Goal: Task Accomplishment & Management: Manage account settings

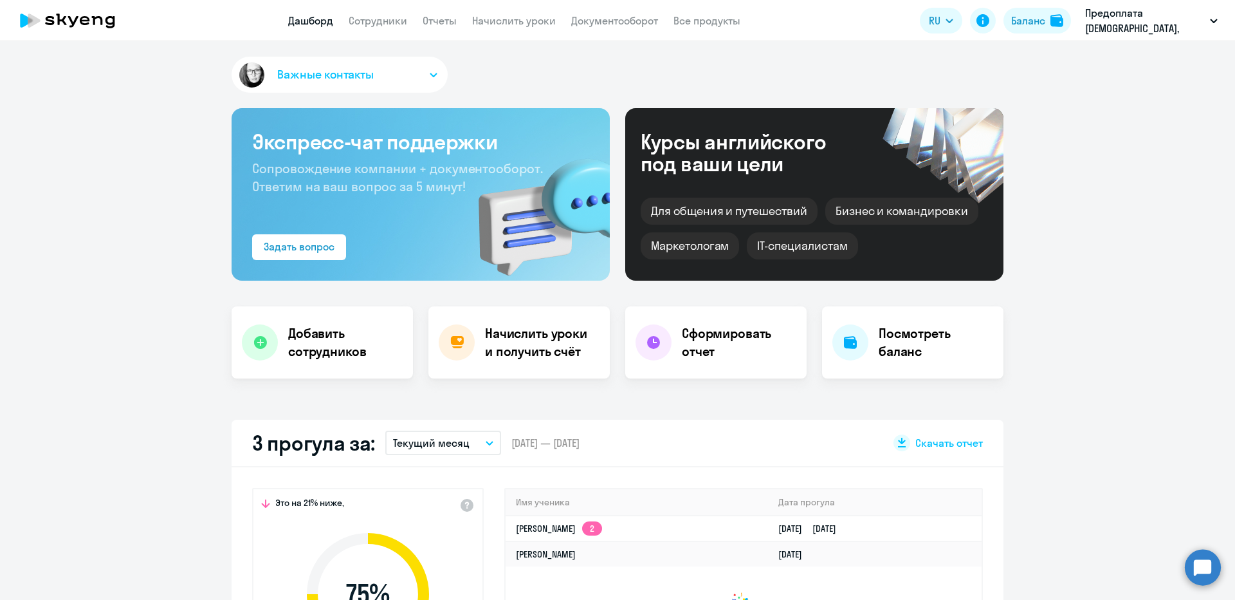
select select "30"
click at [700, 20] on link "Все продукты" at bounding box center [707, 20] width 67 height 13
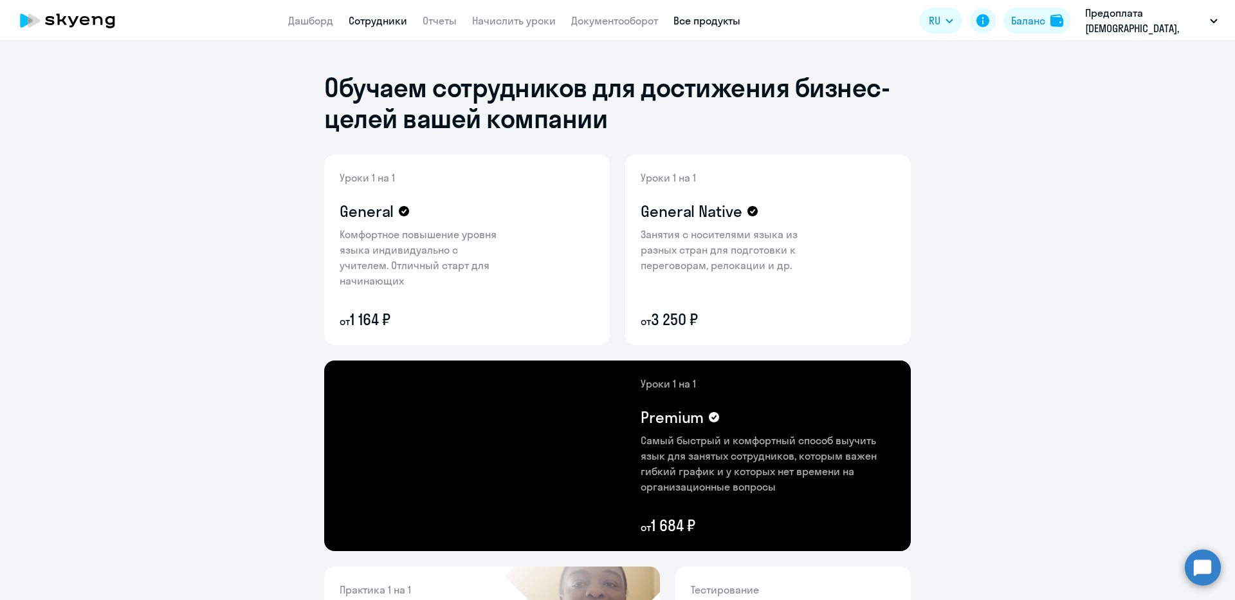
click at [376, 23] on link "Сотрудники" at bounding box center [378, 20] width 59 height 13
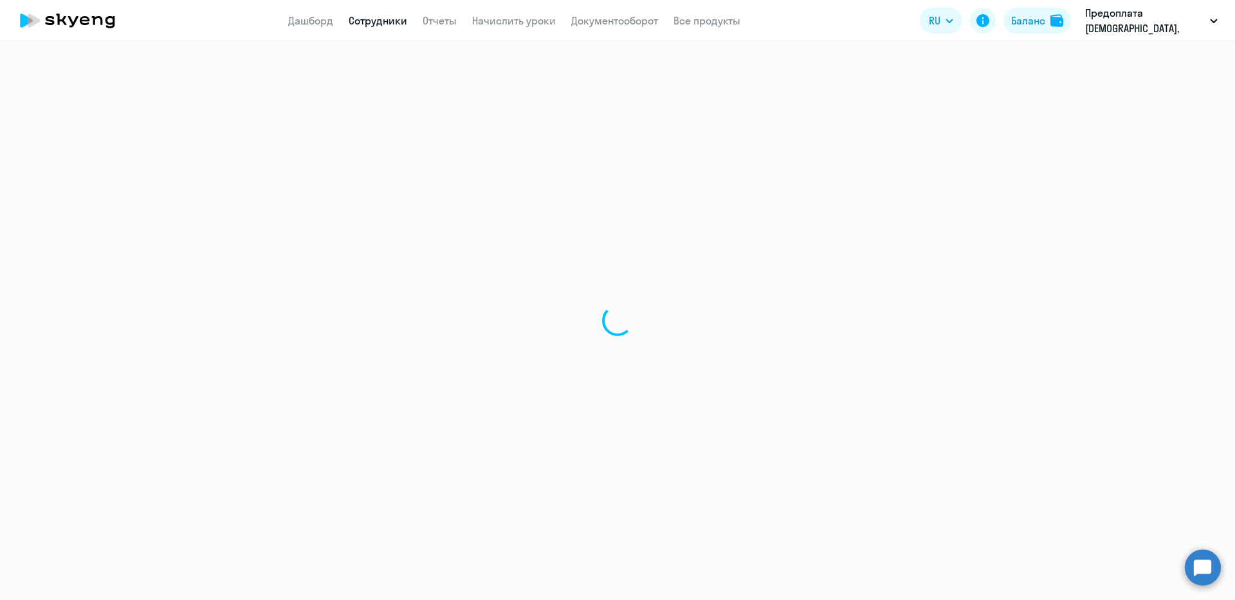
select select "30"
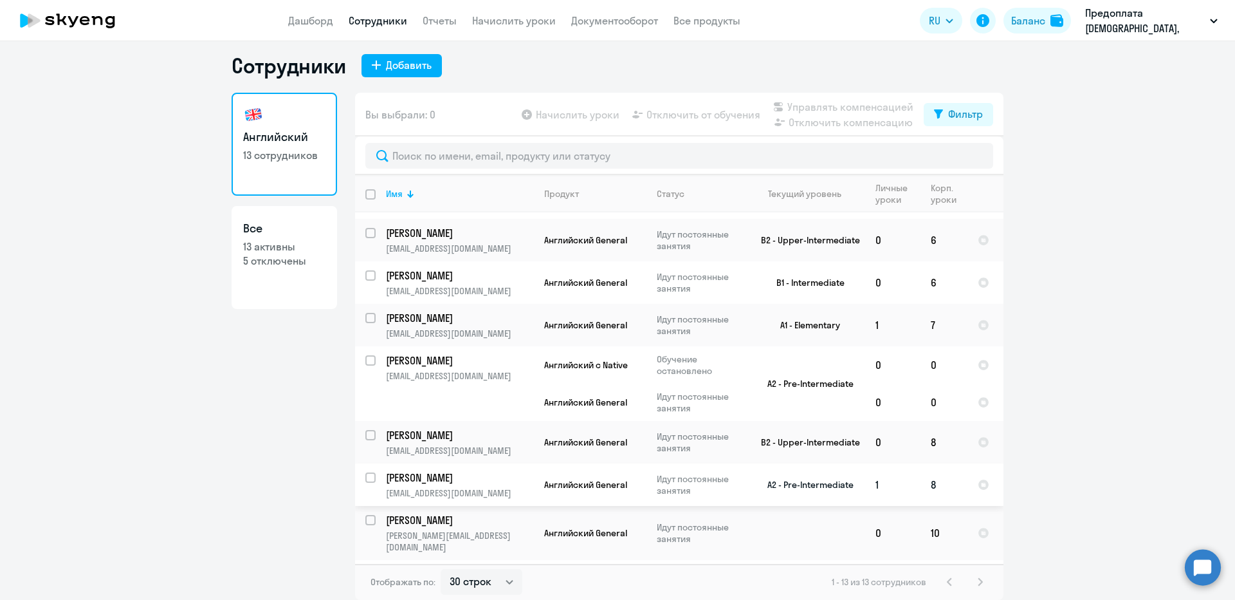
scroll to position [265, 0]
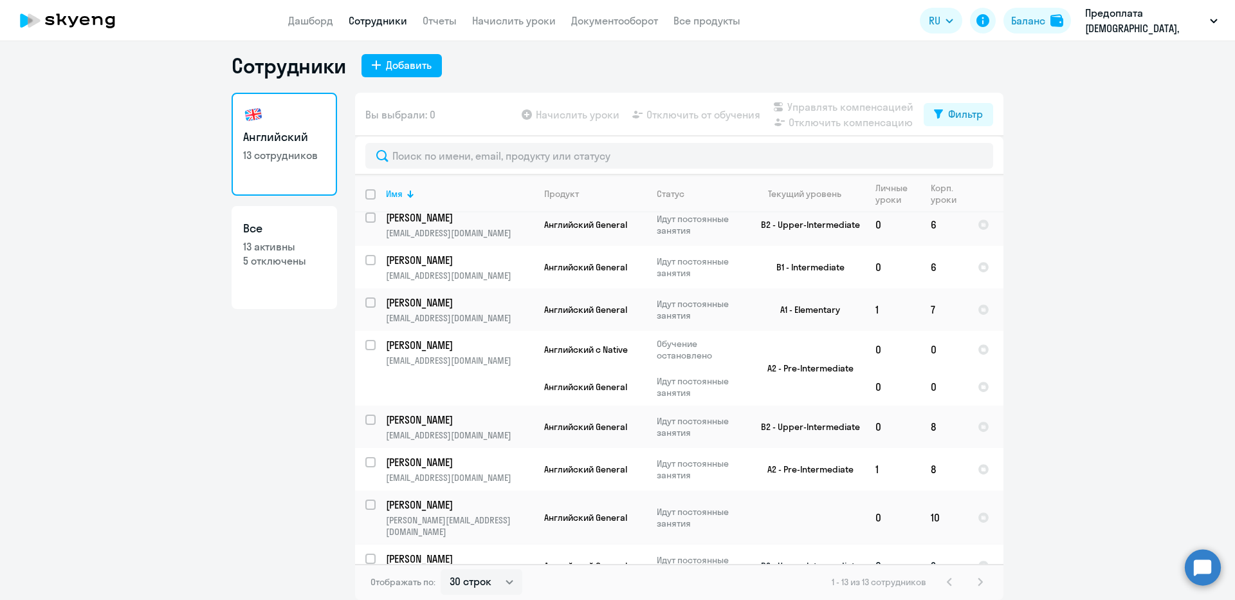
click at [932, 547] on td "2" at bounding box center [944, 565] width 47 height 42
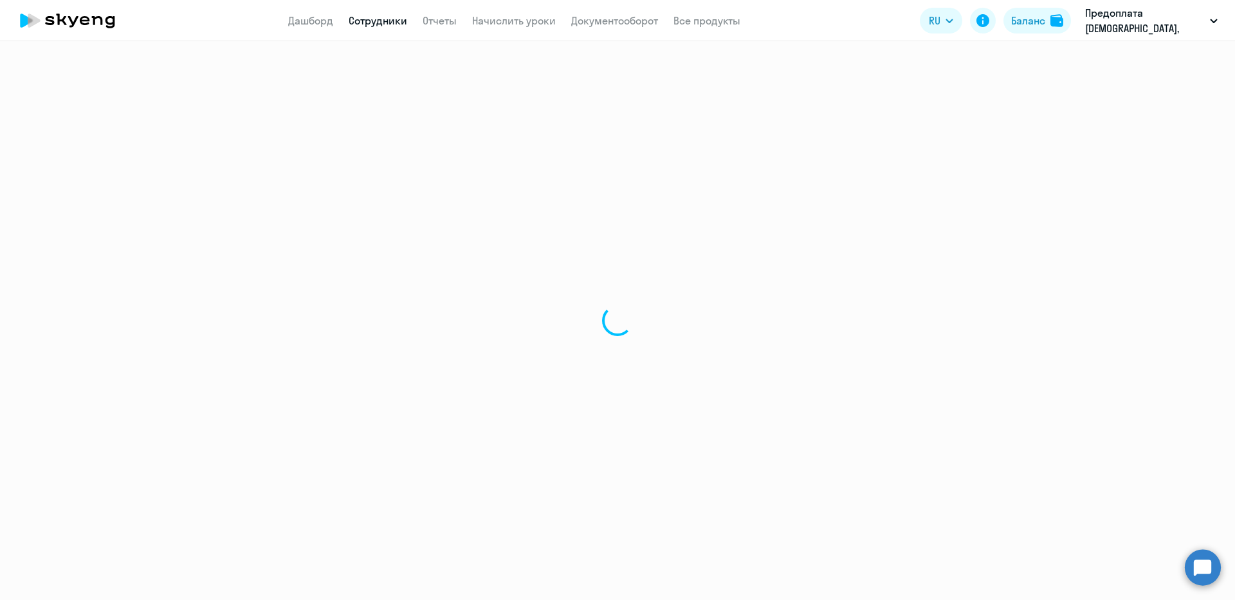
select select "english"
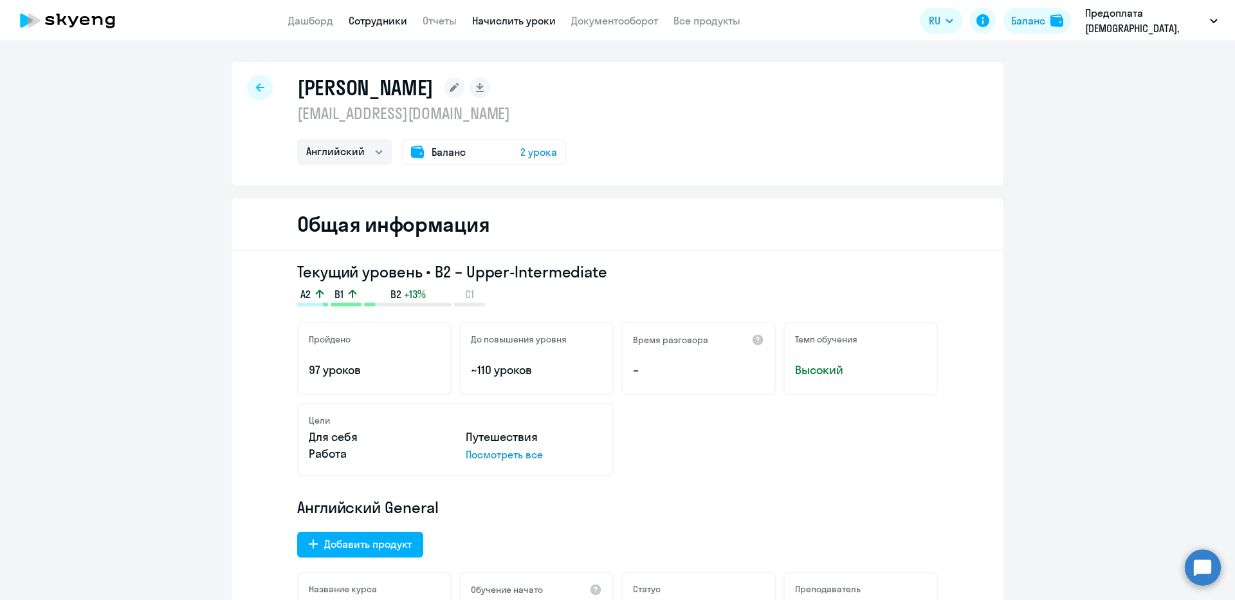
click at [517, 26] on link "Начислить уроки" at bounding box center [514, 20] width 84 height 13
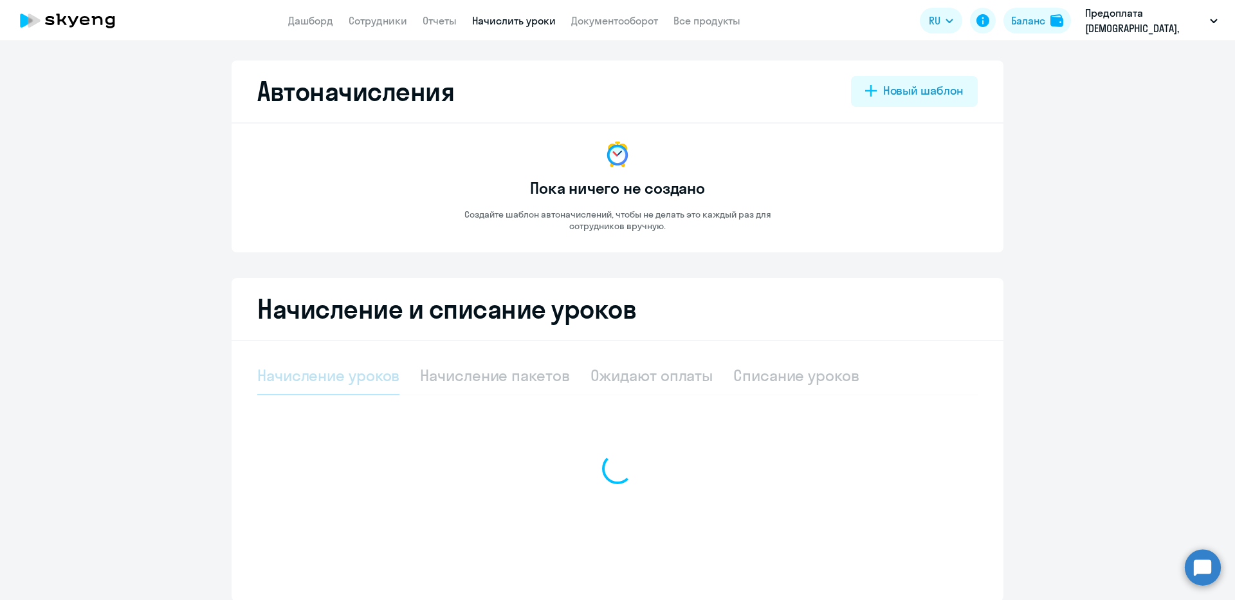
select select "10"
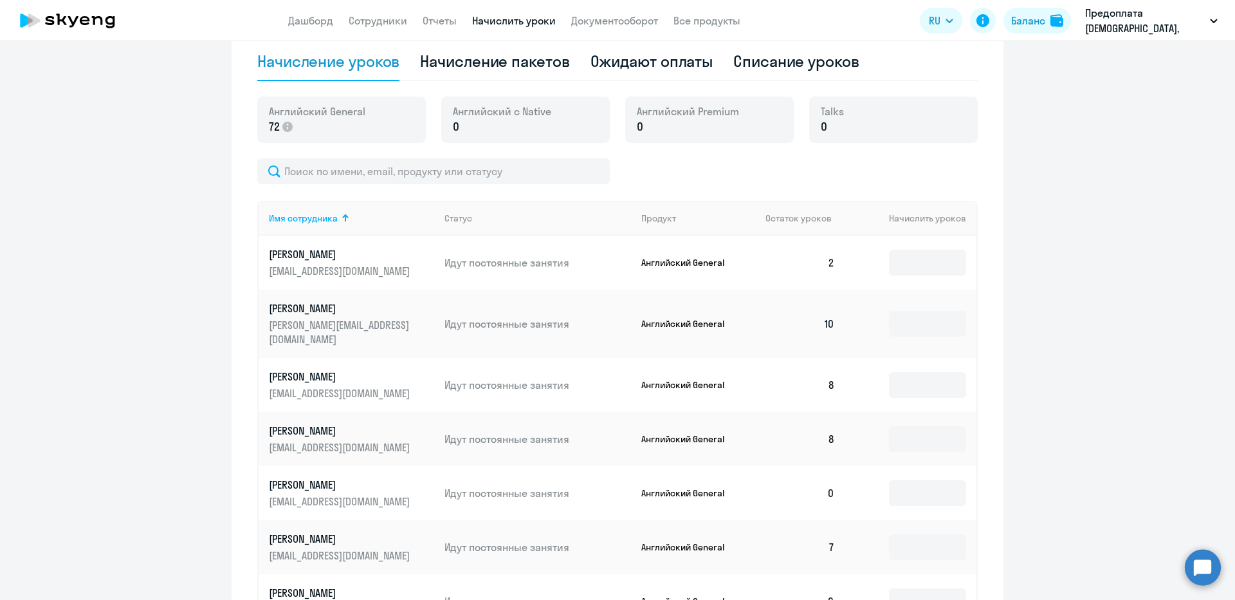
scroll to position [463, 0]
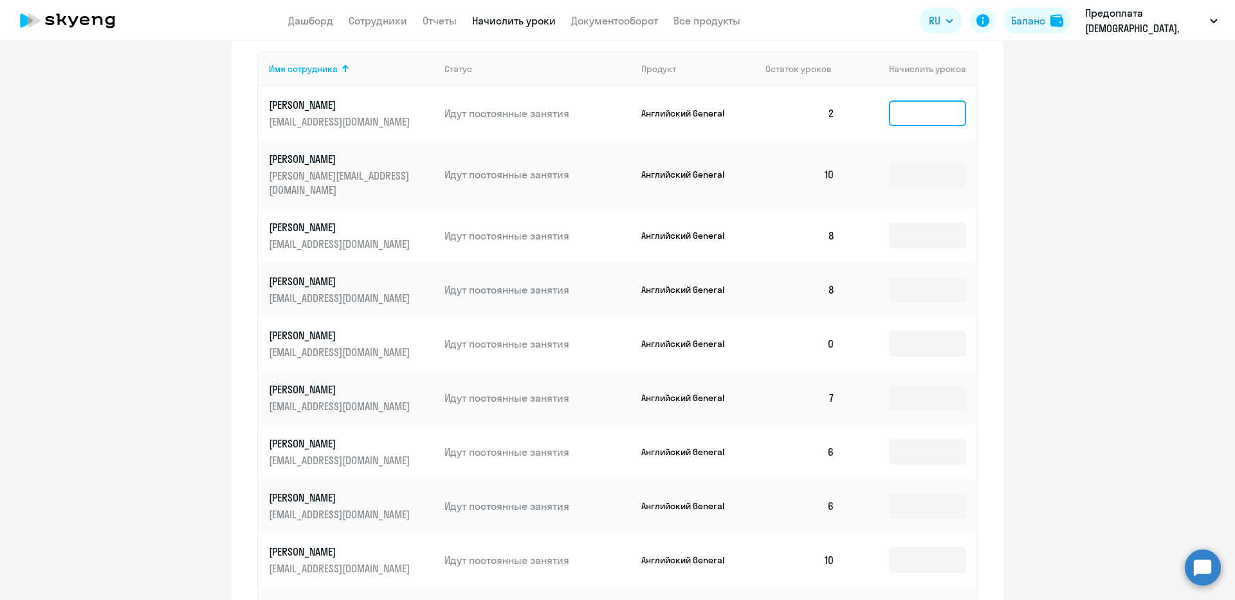
click at [903, 112] on input at bounding box center [927, 113] width 77 height 26
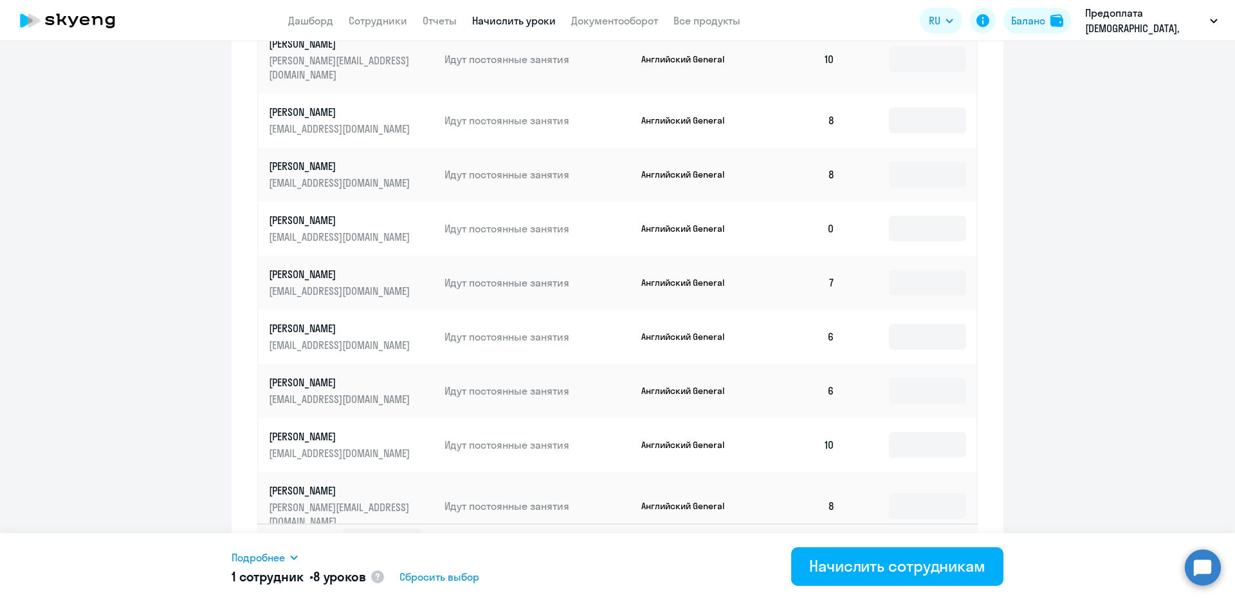
scroll to position [598, 0]
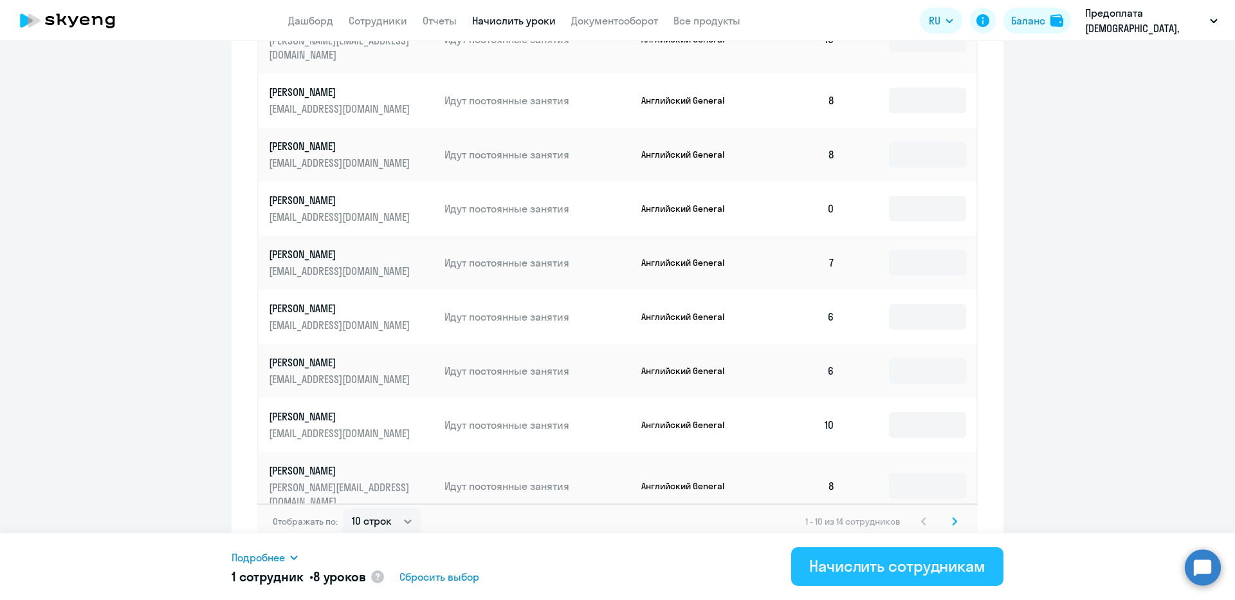
type input "8"
click at [882, 566] on div "Начислить сотрудникам" at bounding box center [897, 565] width 176 height 21
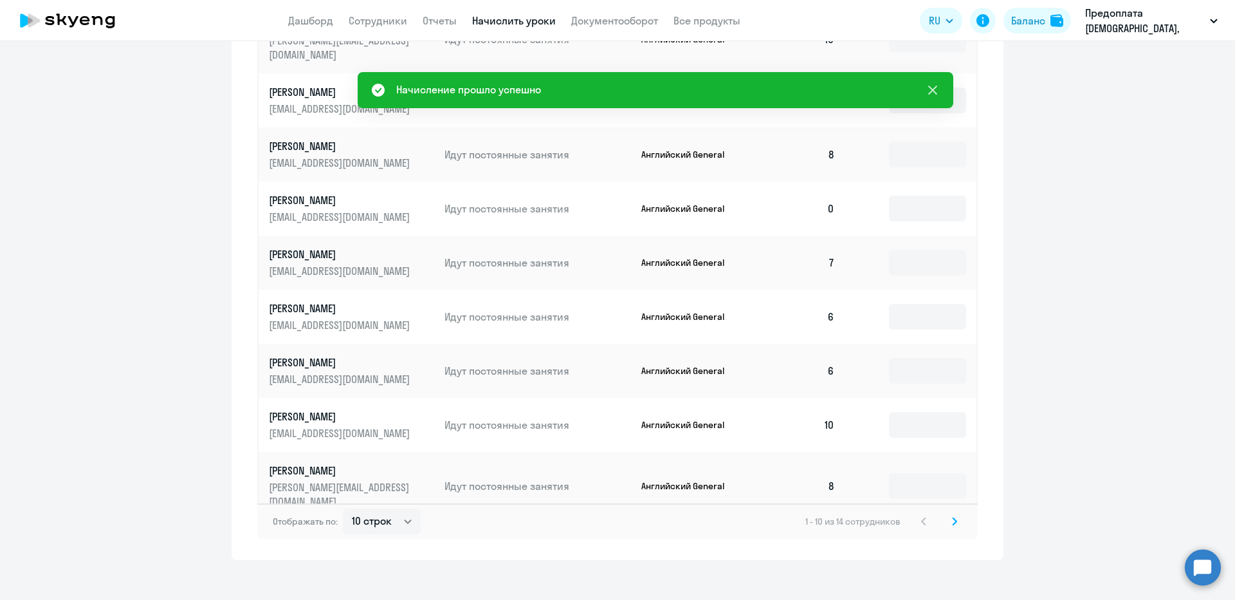
click at [933, 91] on icon at bounding box center [932, 89] width 15 height 15
